Goal: Information Seeking & Learning: Learn about a topic

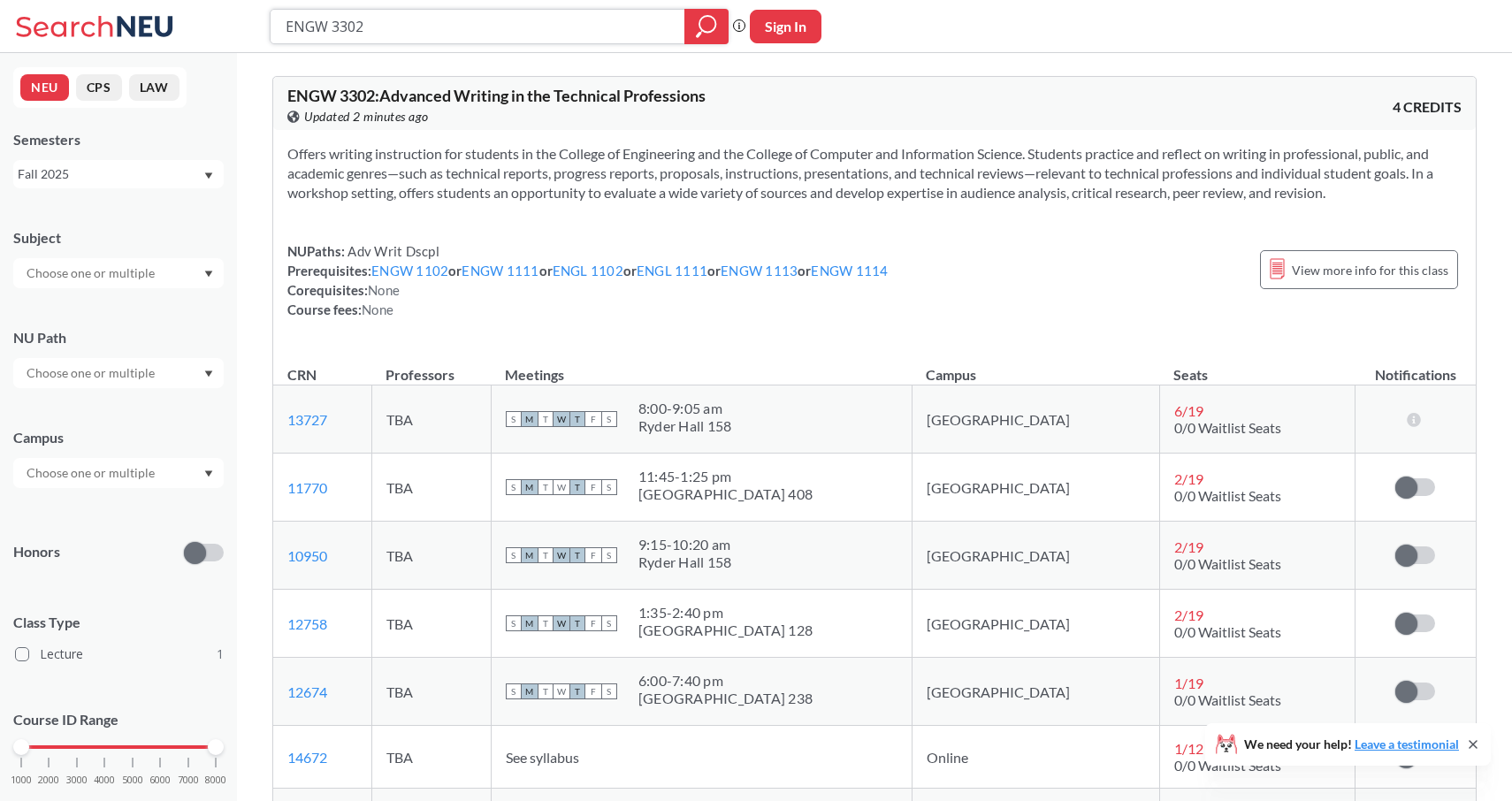
click at [416, 30] on input "ENGW 3302" at bounding box center [477, 27] width 388 height 30
type input "ENGW 3304"
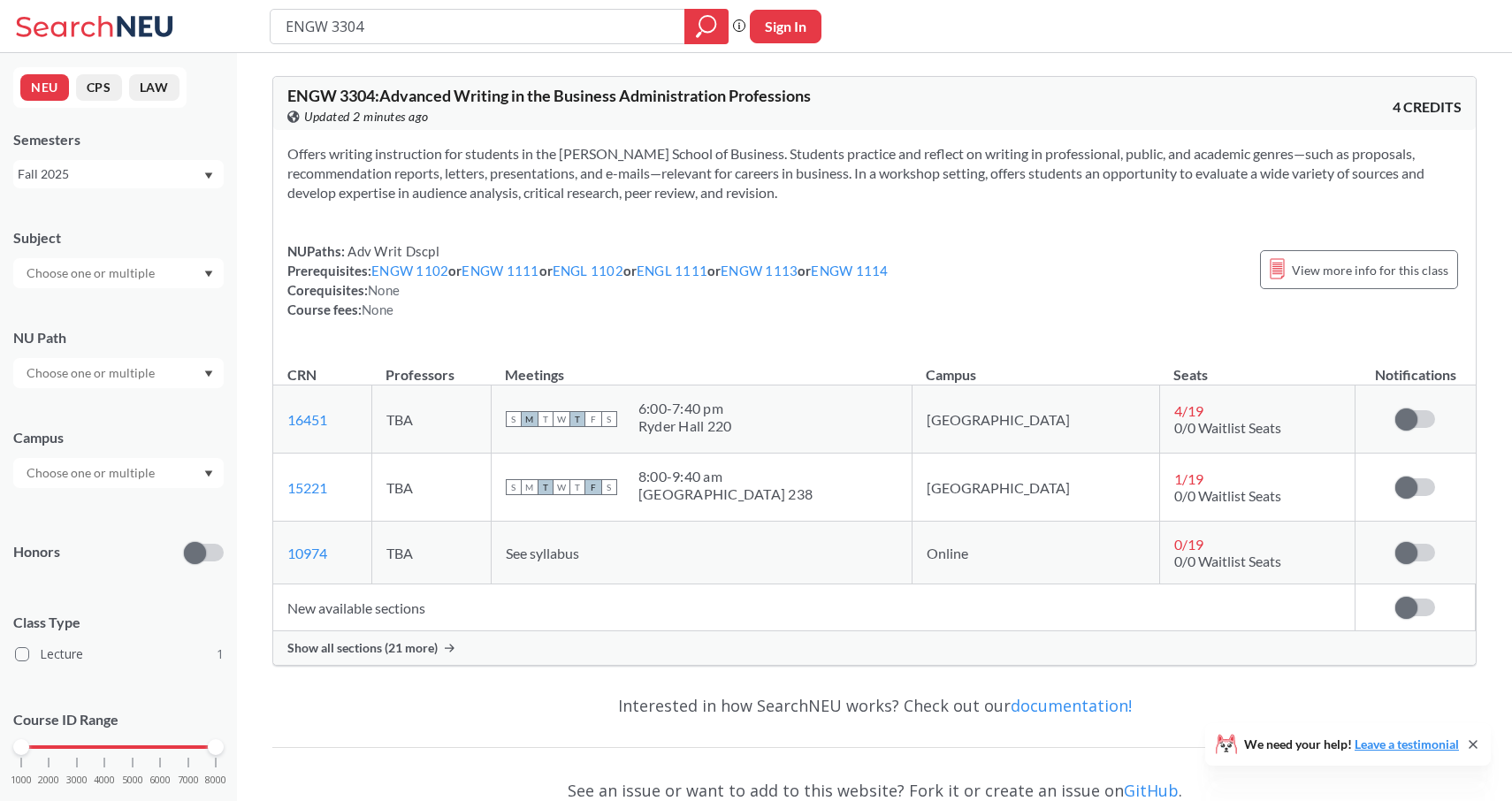
click at [420, 651] on span "Show all sections (21 more)" at bounding box center [362, 647] width 150 height 16
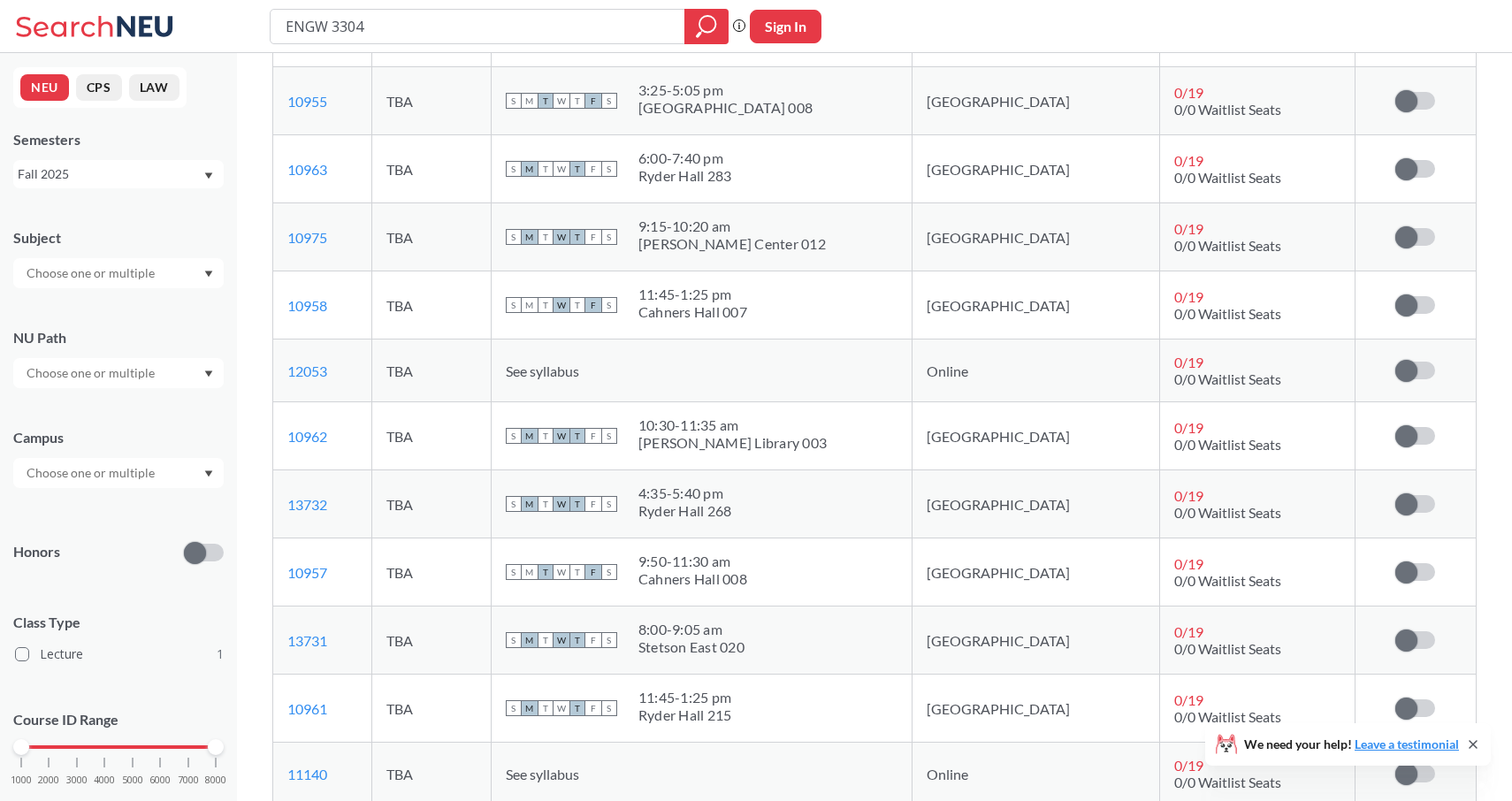
scroll to position [1071, 0]
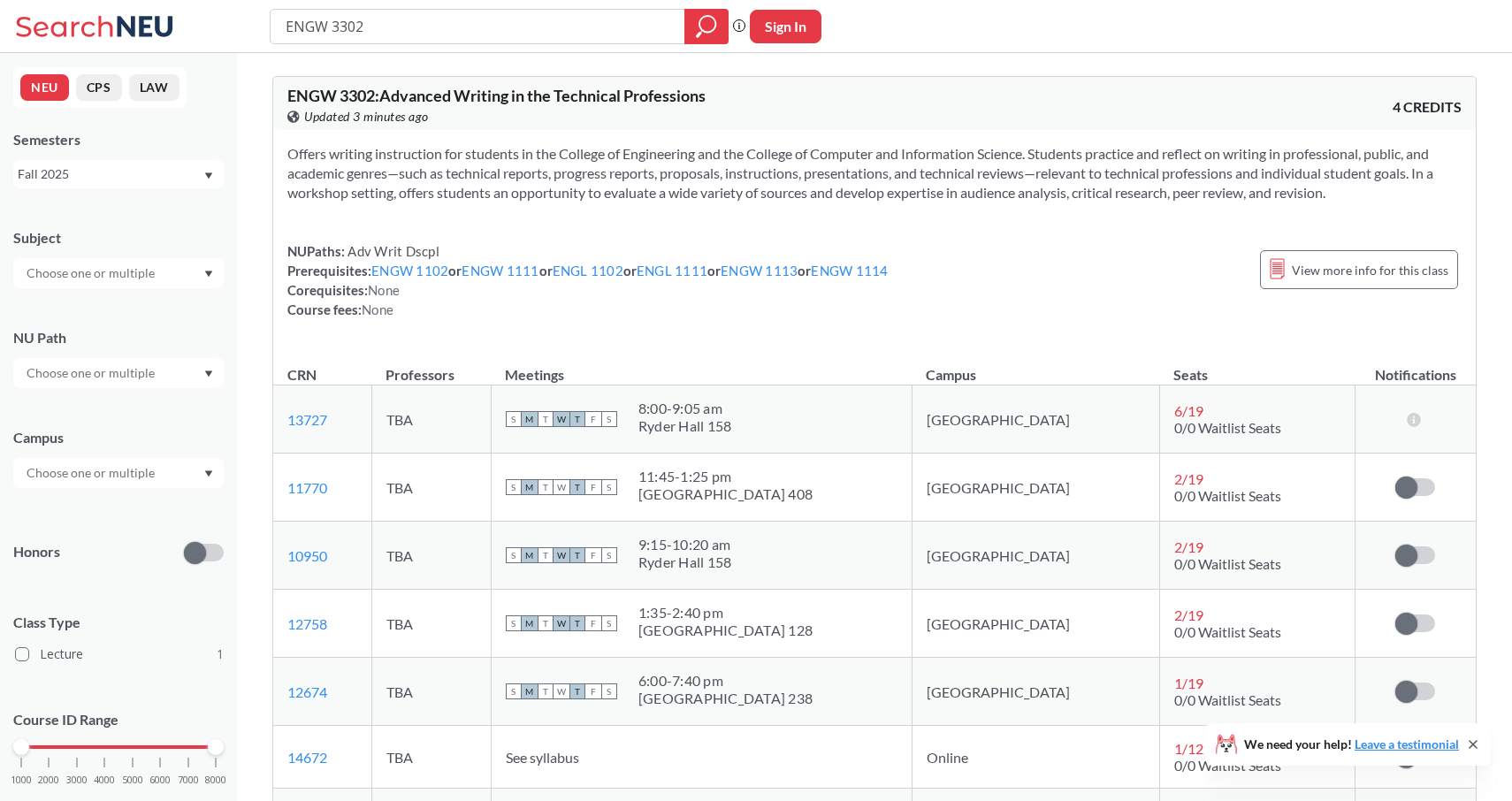
scroll to position [61, 0]
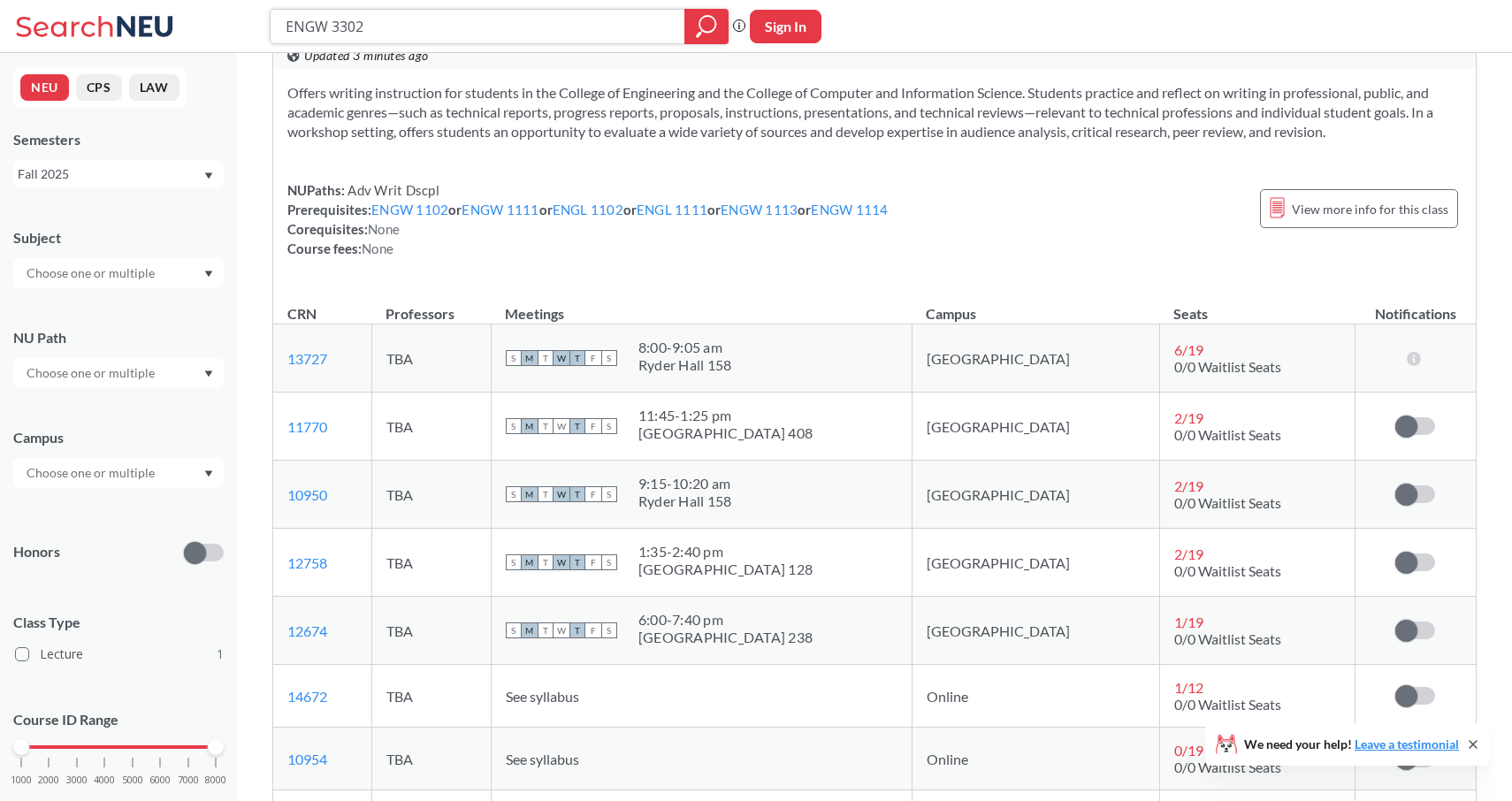
click at [383, 27] on input "ENGW 3302" at bounding box center [477, 27] width 388 height 30
type input "ENGW 3304"
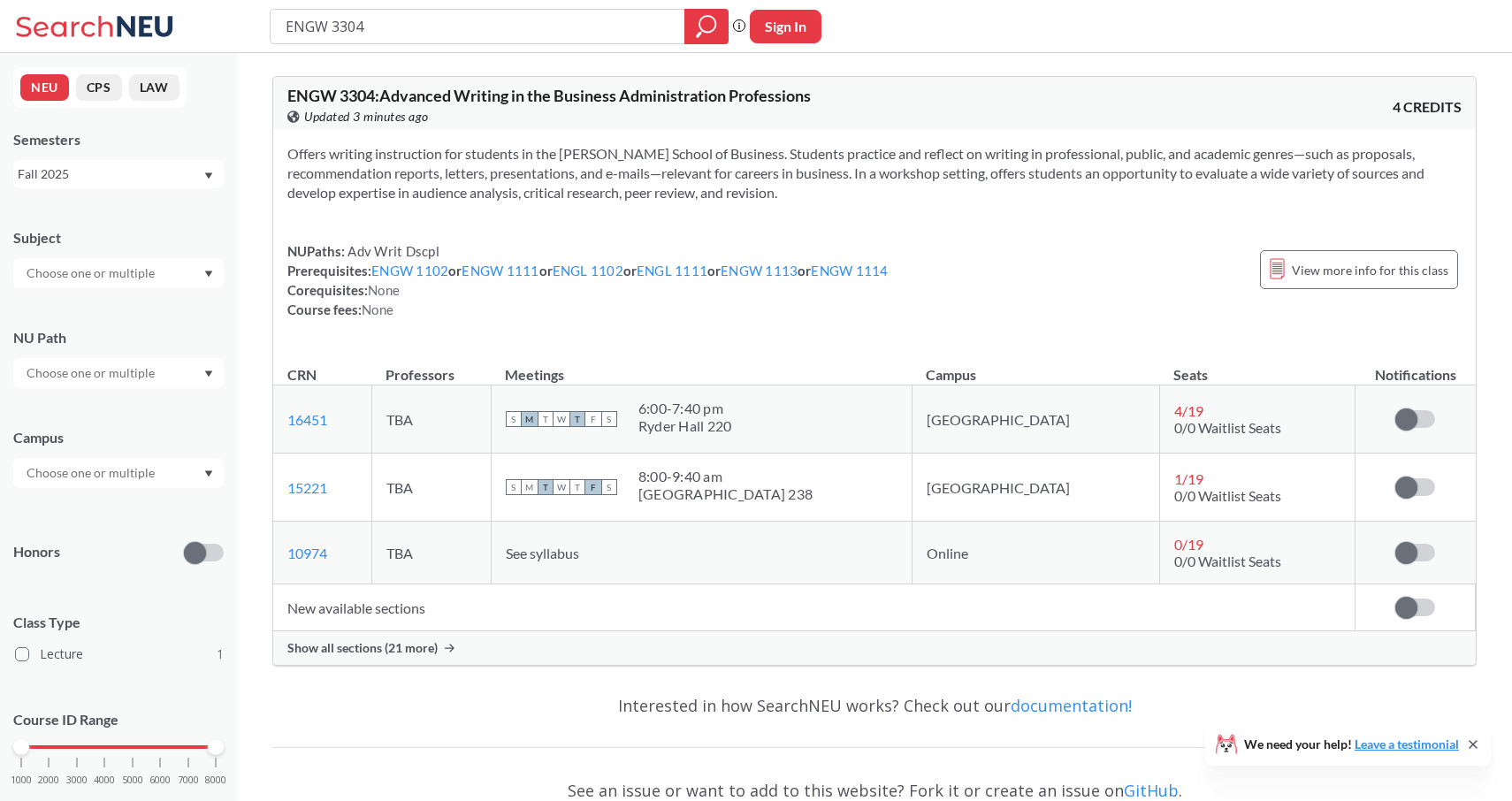
click at [379, 657] on div "Show all sections (21 more)" at bounding box center [874, 647] width 1203 height 34
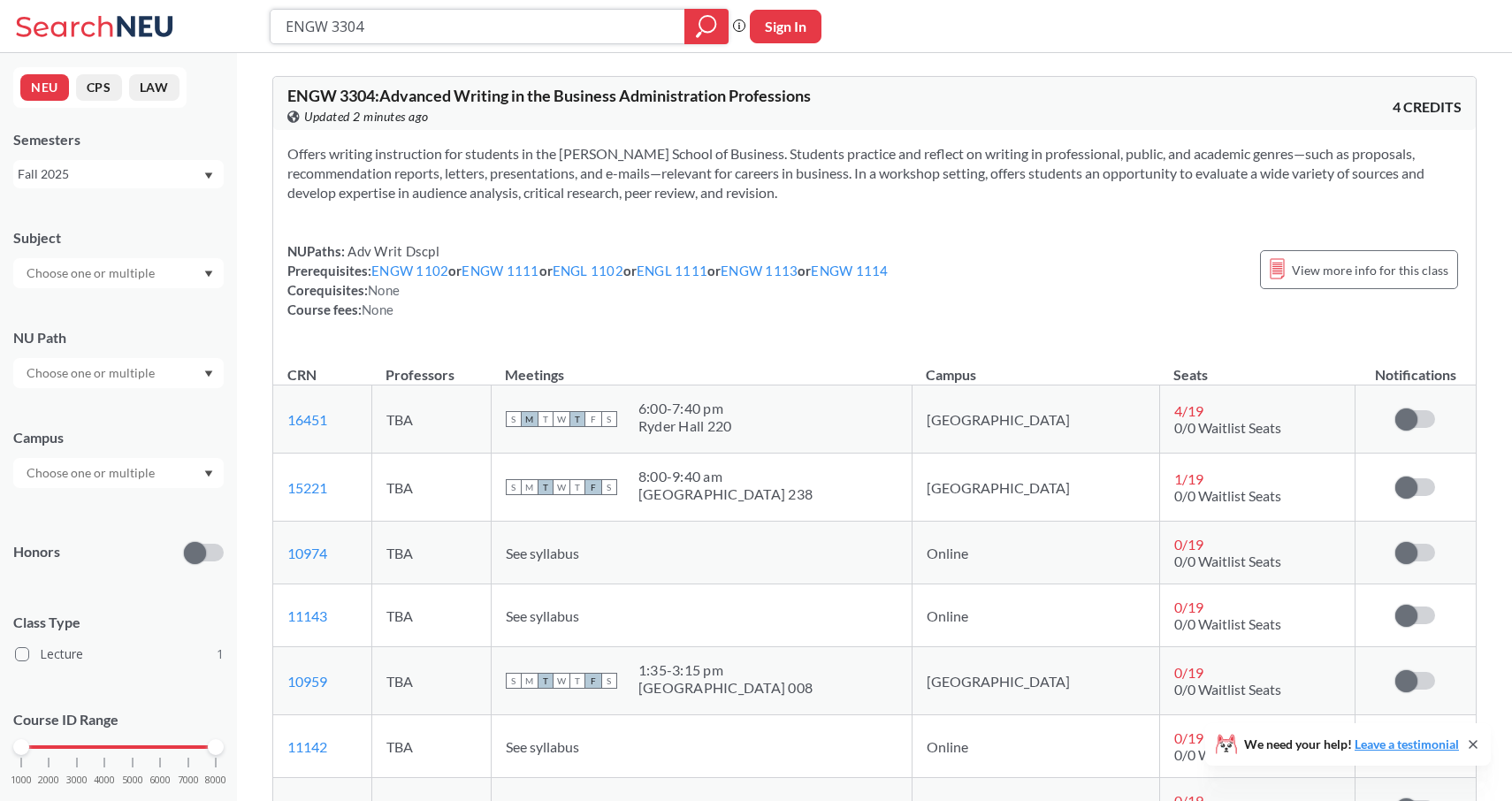
click at [392, 27] on input "ENGW 3304" at bounding box center [477, 27] width 388 height 30
type input "ENGW 3315"
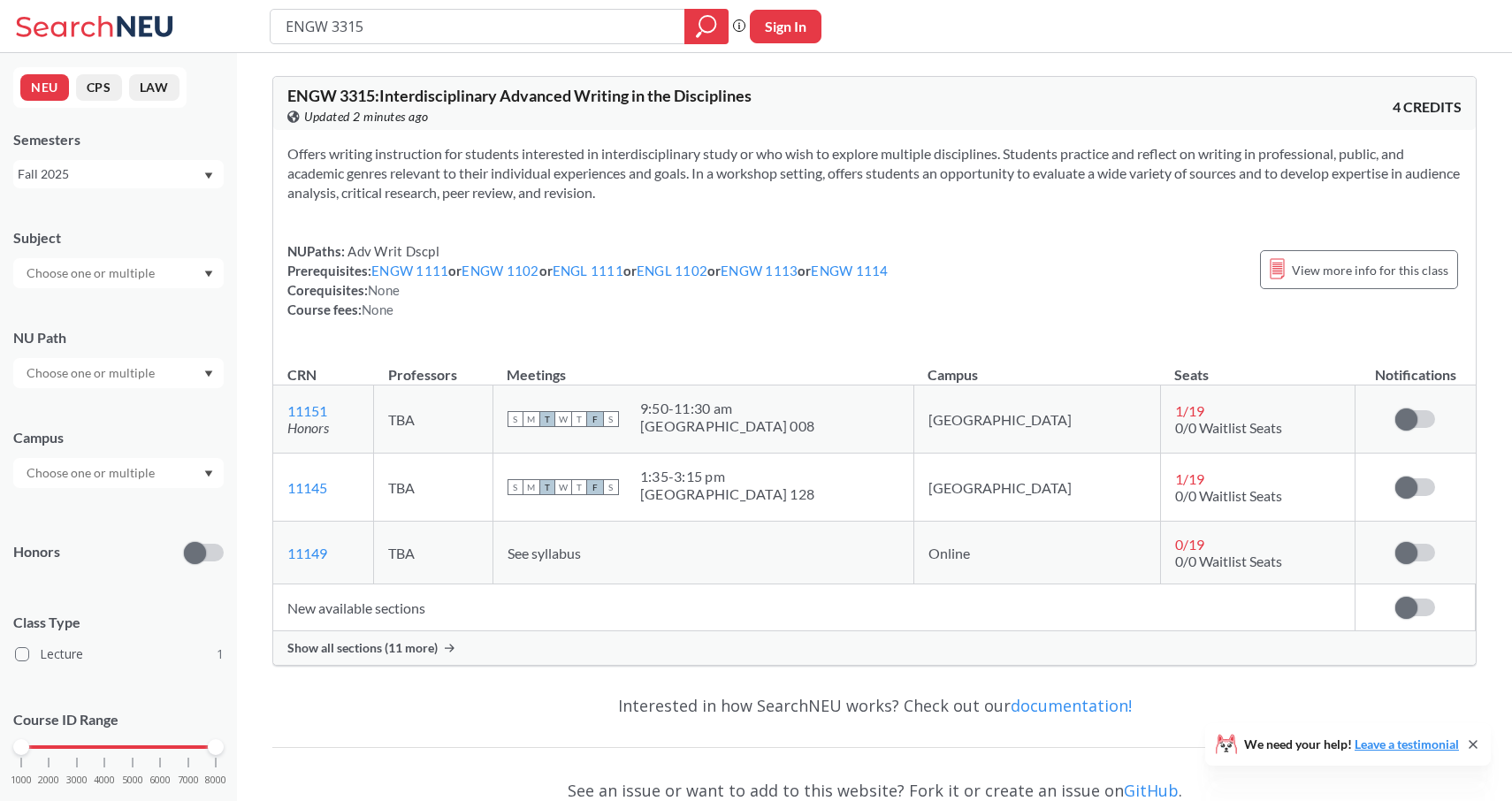
click at [430, 644] on span "Show all sections (11 more)" at bounding box center [362, 647] width 150 height 16
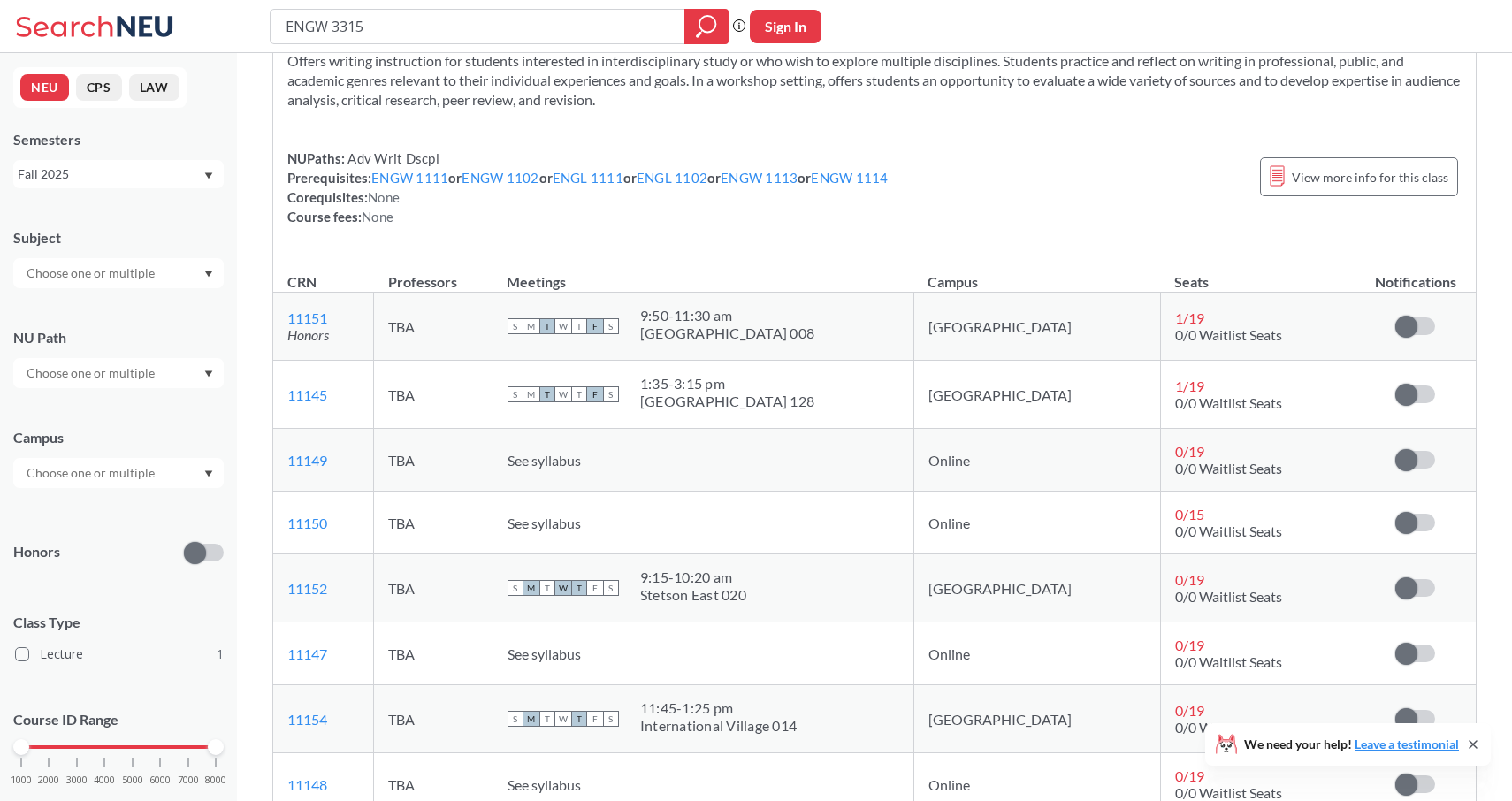
scroll to position [107, 0]
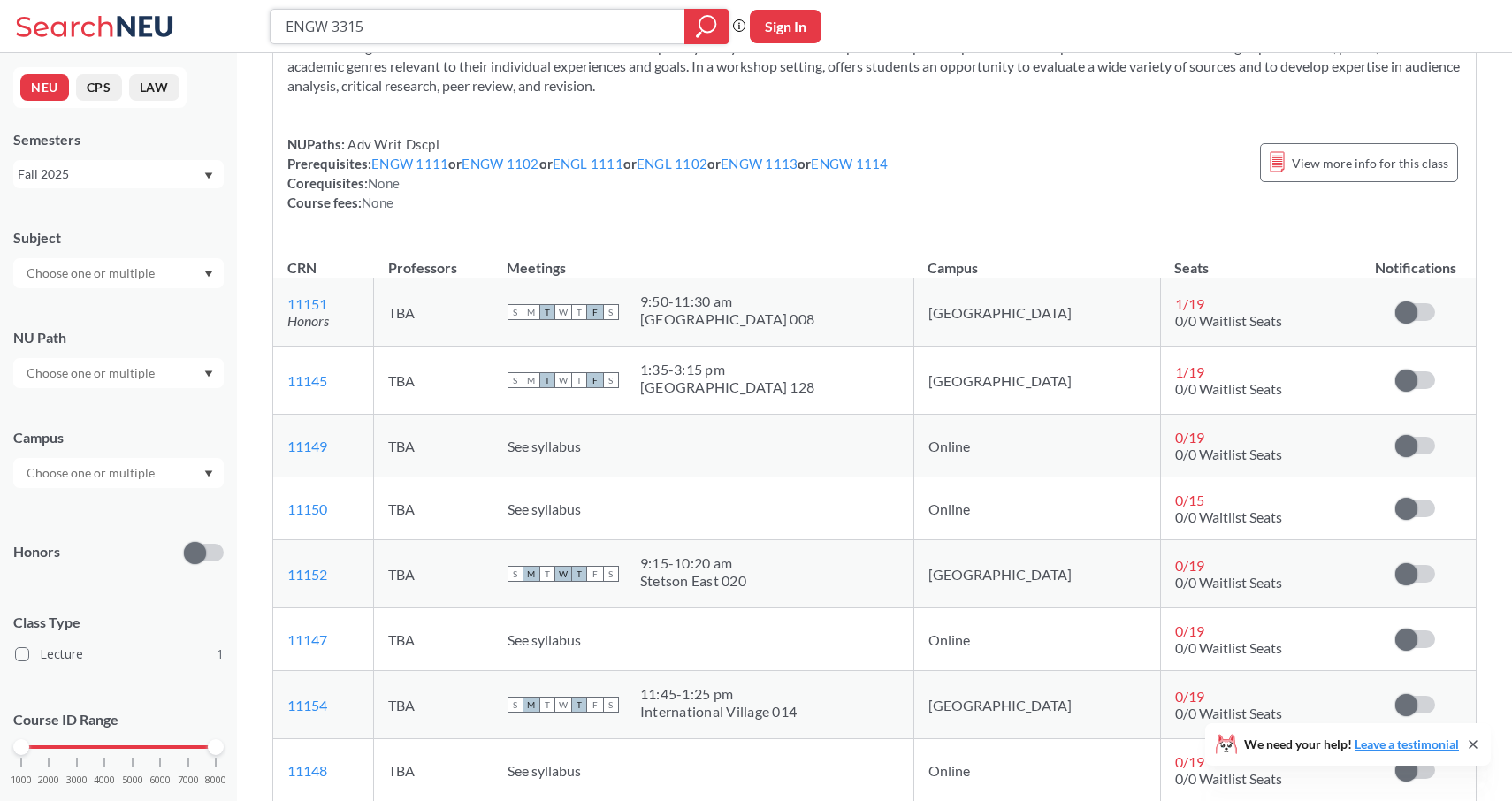
click at [368, 27] on input "ENGW 3315" at bounding box center [477, 27] width 388 height 30
type input "ENGW 3302"
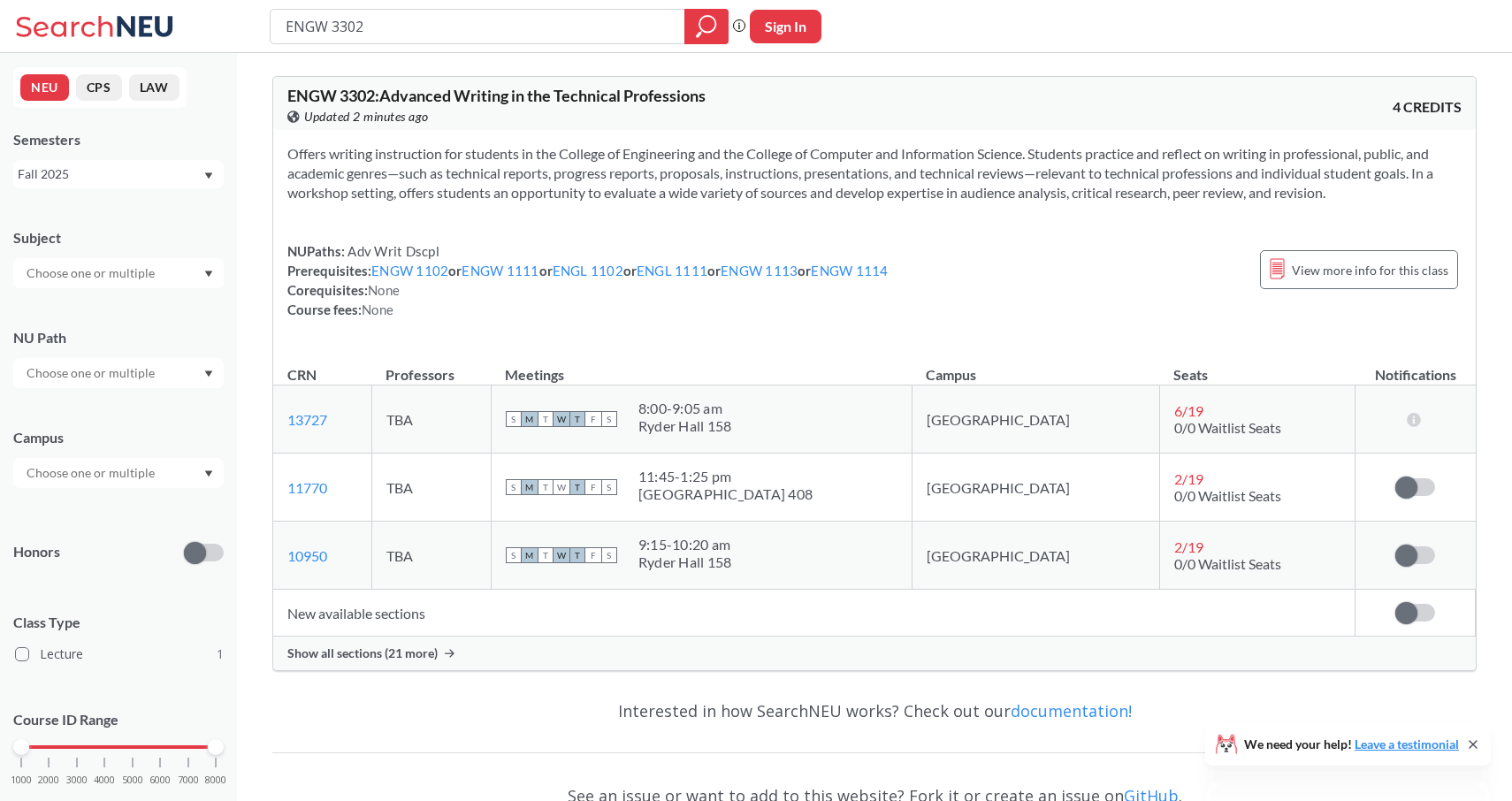
click at [357, 653] on span "Show all sections (21 more)" at bounding box center [362, 653] width 150 height 16
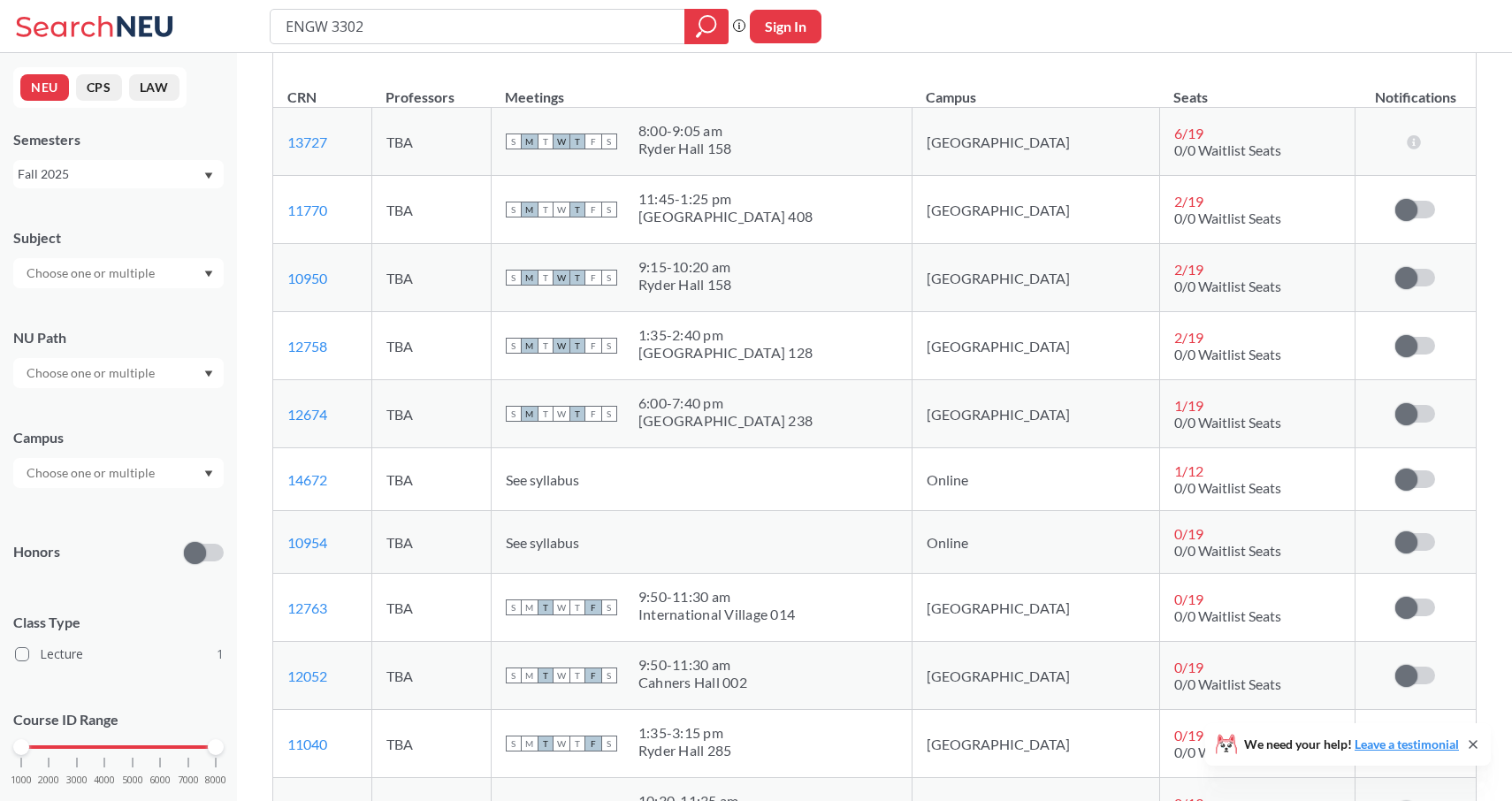
scroll to position [274, 0]
